Goal: Task Accomplishment & Management: Use online tool/utility

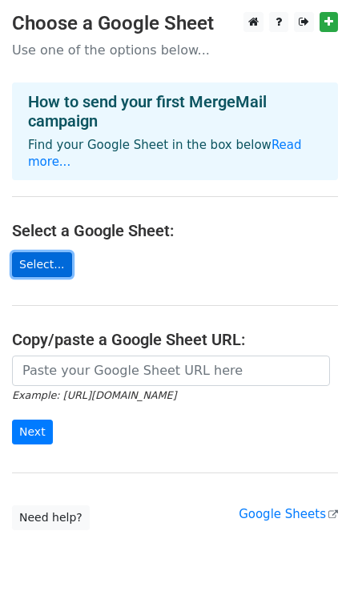
click at [50, 252] on link "Select..." at bounding box center [42, 264] width 60 height 25
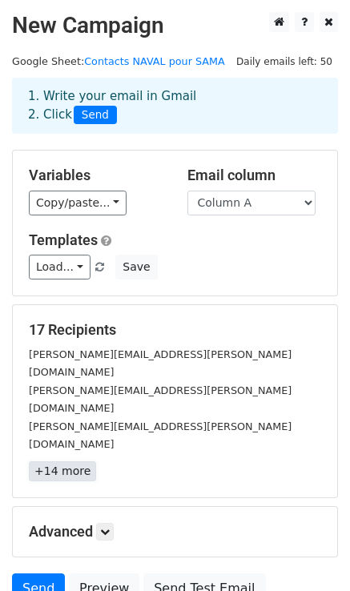
click at [58, 461] on link "+14 more" at bounding box center [62, 471] width 67 height 20
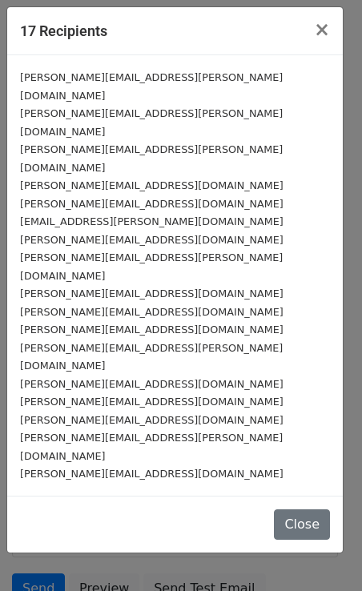
click at [187, 464] on div "anne.domaizon@naval-group.com" at bounding box center [175, 473] width 310 height 18
click at [324, 30] on span "×" at bounding box center [322, 29] width 16 height 22
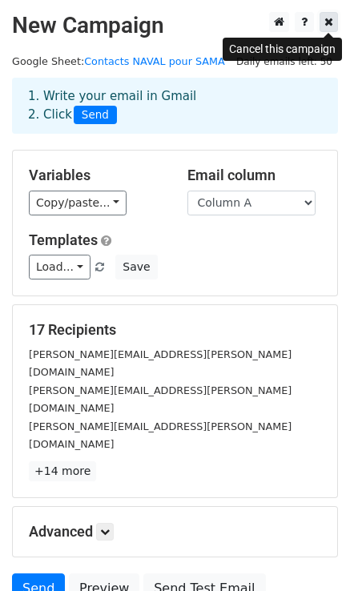
click at [329, 18] on icon at bounding box center [328, 21] width 9 height 11
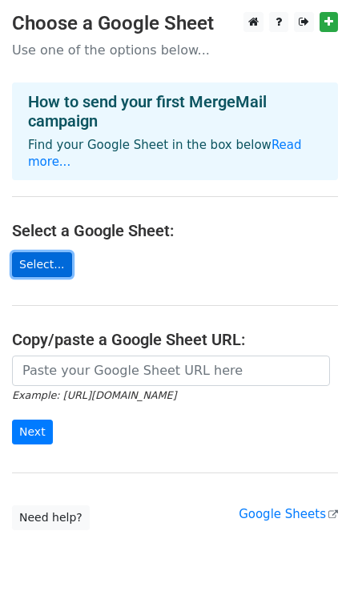
click at [56, 252] on link "Select..." at bounding box center [42, 264] width 60 height 25
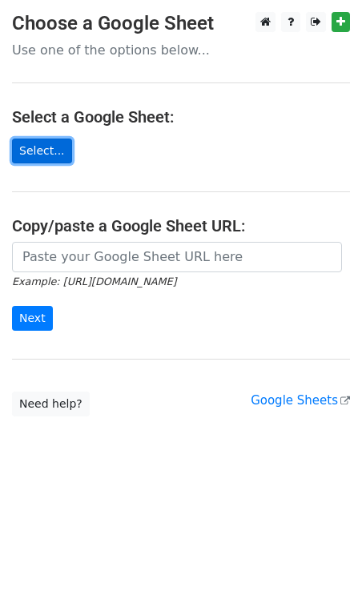
click at [45, 154] on link "Select..." at bounding box center [42, 150] width 60 height 25
